Goal: Transaction & Acquisition: Purchase product/service

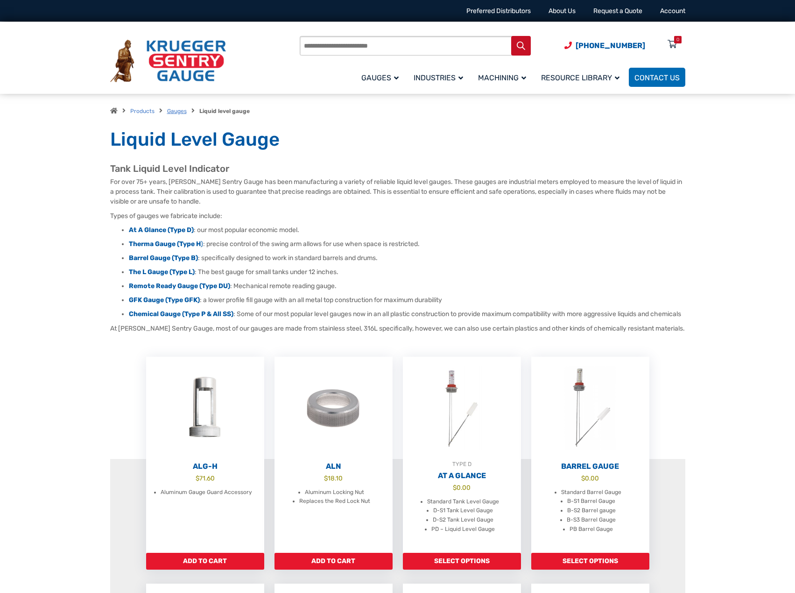
click at [173, 108] on link "Gauges" at bounding box center [177, 111] width 20 height 7
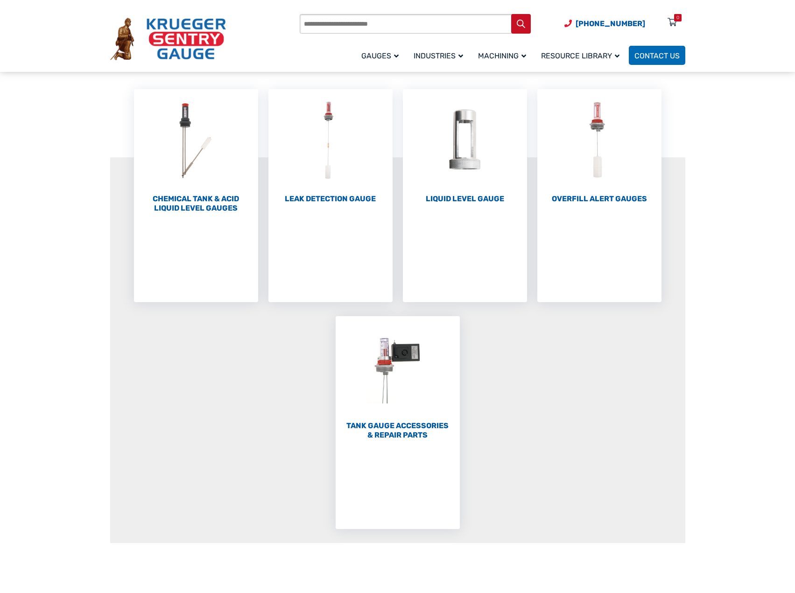
scroll to position [93, 0]
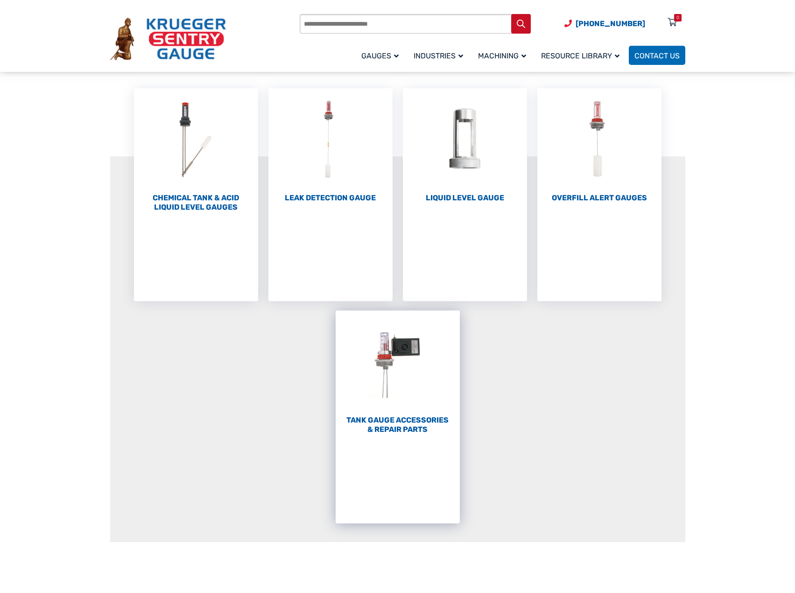
click at [394, 421] on h2 "Tank Gauge Accessories & Repair Parts (58)" at bounding box center [398, 425] width 124 height 19
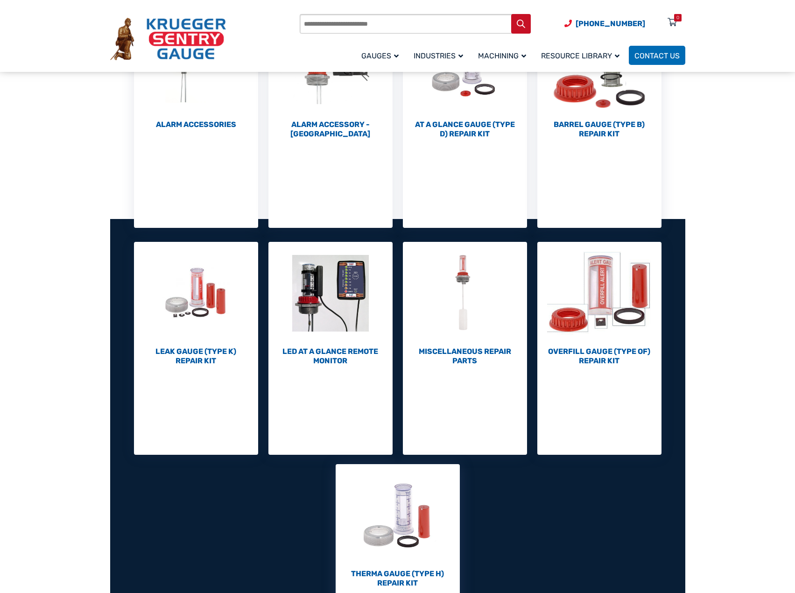
scroll to position [187, 0]
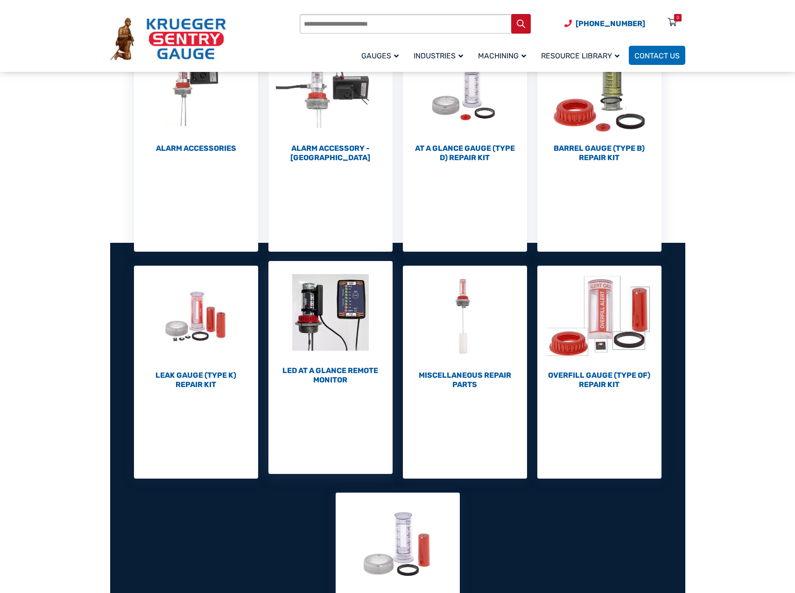
click at [327, 325] on img "Visit product category LED At A Glance Remote Monitor" at bounding box center [331, 312] width 124 height 103
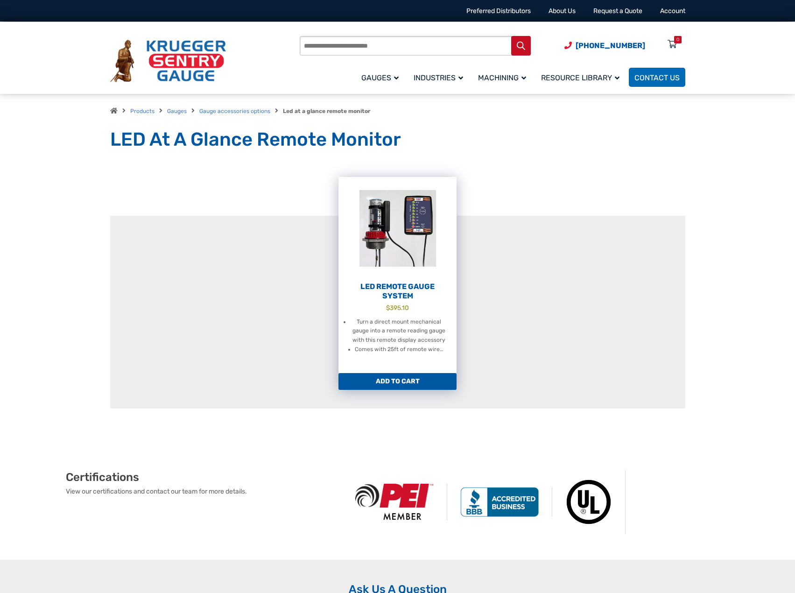
click at [381, 237] on img at bounding box center [398, 228] width 118 height 103
